Goal: Transaction & Acquisition: Purchase product/service

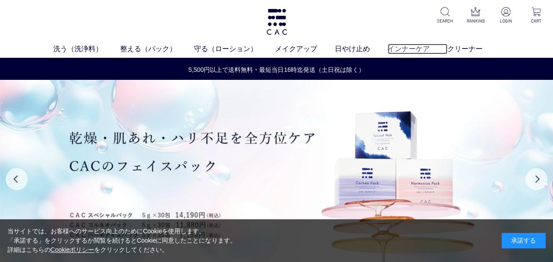
click at [416, 47] on link "インナーケア" at bounding box center [418, 49] width 60 height 11
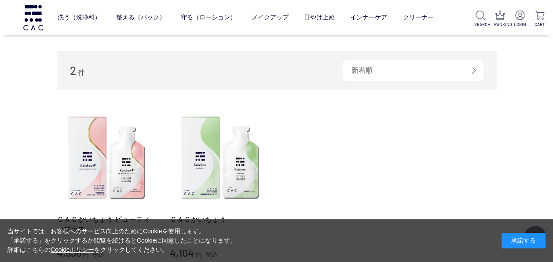
scroll to position [132, 0]
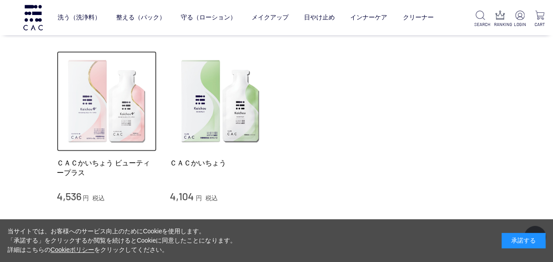
click at [134, 111] on img at bounding box center [107, 101] width 100 height 100
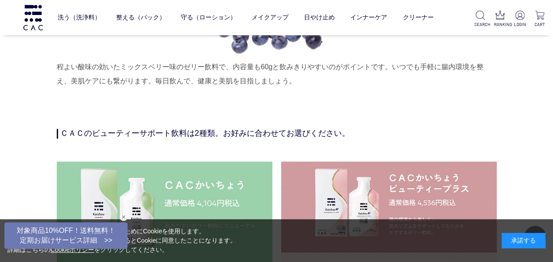
scroll to position [2157, 0]
